Goal: Transaction & Acquisition: Register for event/course

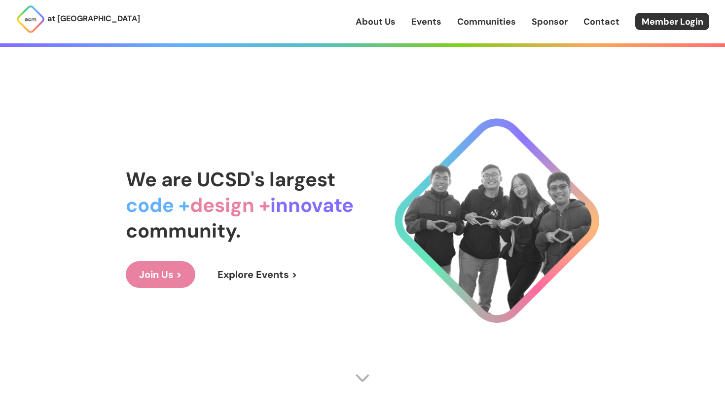
click at [428, 25] on link "Events" at bounding box center [426, 21] width 30 height 13
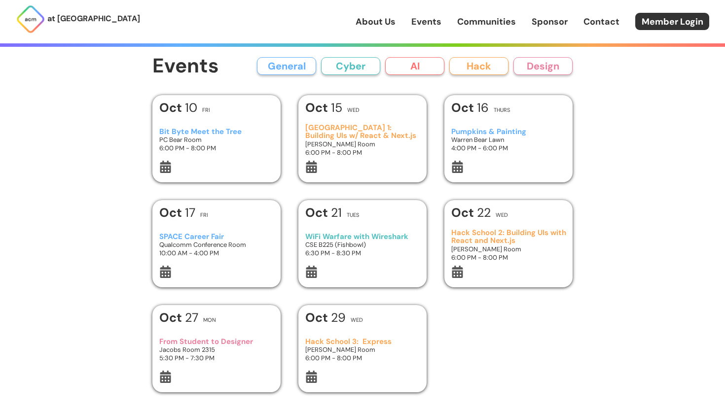
click at [326, 139] on h3 "[GEOGRAPHIC_DATA] 1: Building UIs w/ React & Next.js" at bounding box center [362, 132] width 115 height 16
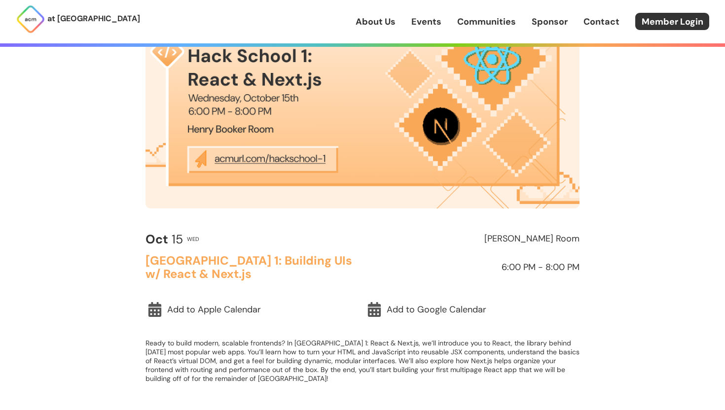
scroll to position [140, 0]
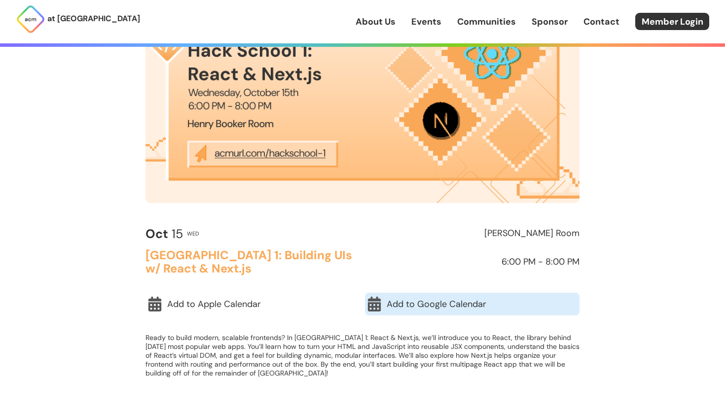
click at [445, 303] on link "Add to Google Calendar" at bounding box center [472, 304] width 215 height 23
